Goal: Task Accomplishment & Management: Manage account settings

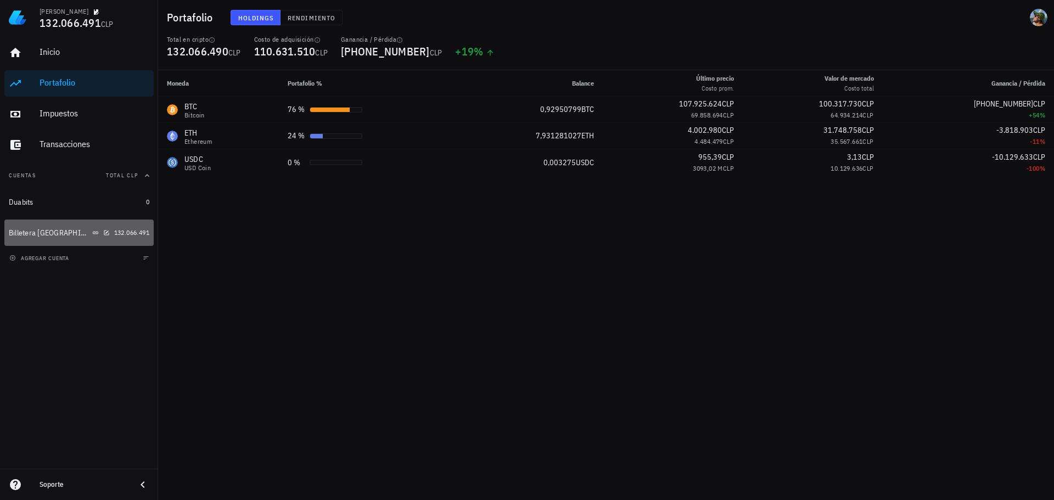
click at [49, 234] on div "Billetera [GEOGRAPHIC_DATA]" at bounding box center [49, 232] width 81 height 9
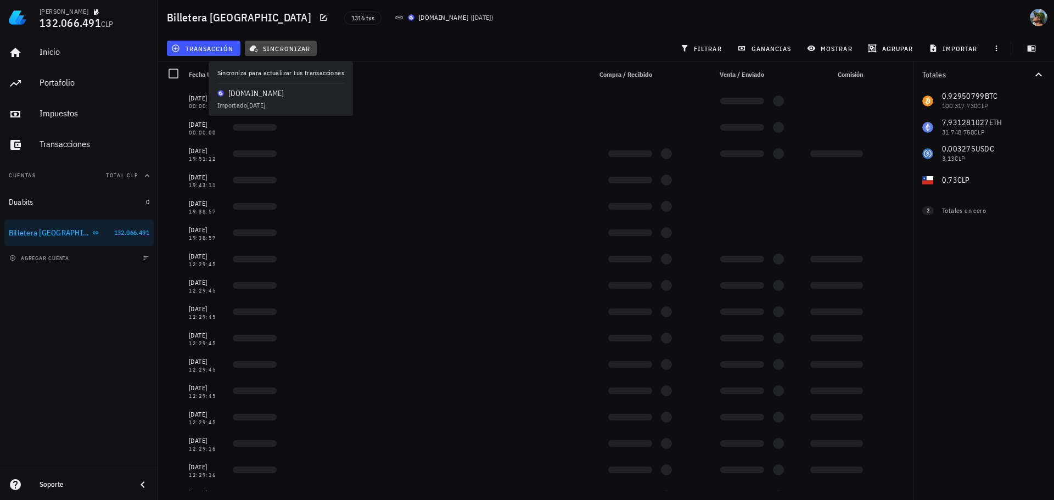
click at [281, 49] on span "sincronizar" at bounding box center [281, 48] width 59 height 9
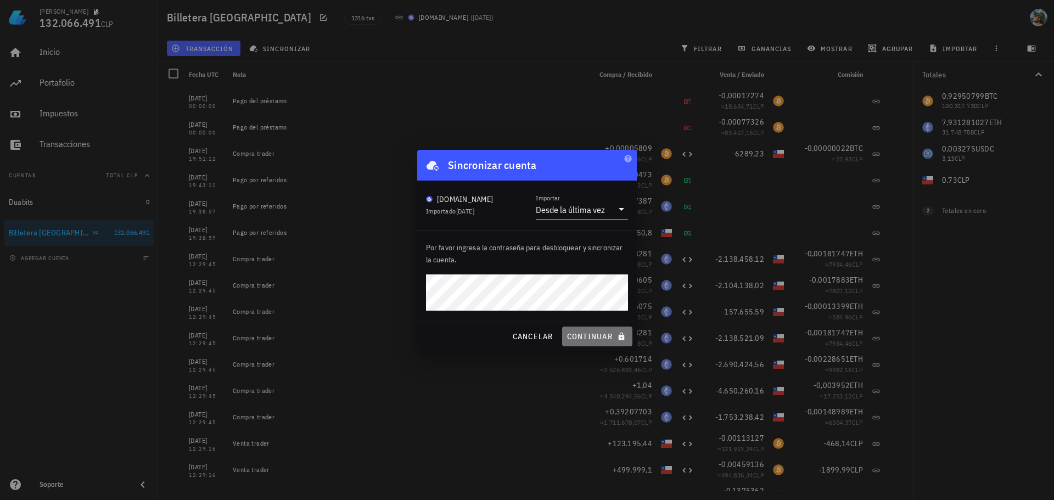
click at [581, 339] on span "continuar" at bounding box center [598, 337] width 62 height 10
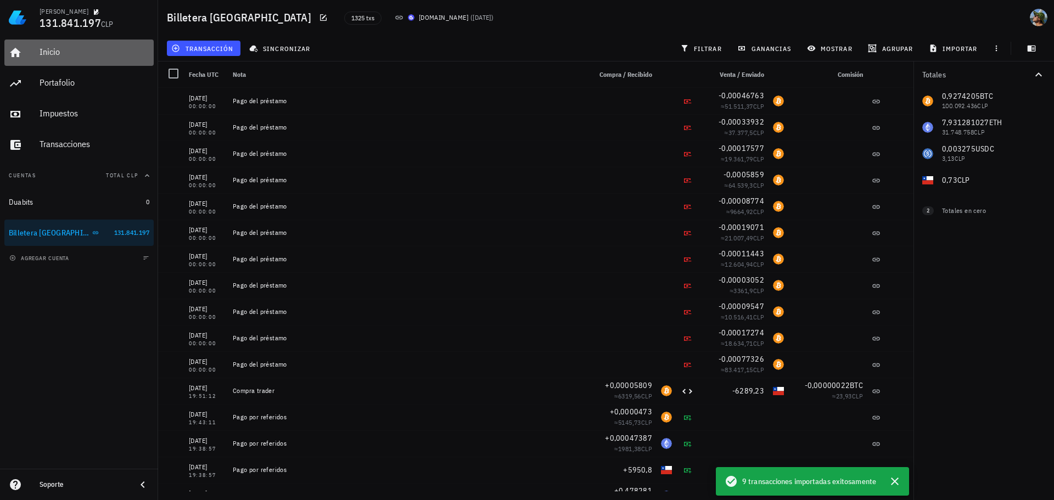
click at [62, 58] on div "Inicio" at bounding box center [95, 52] width 110 height 25
